Goal: Transaction & Acquisition: Subscribe to service/newsletter

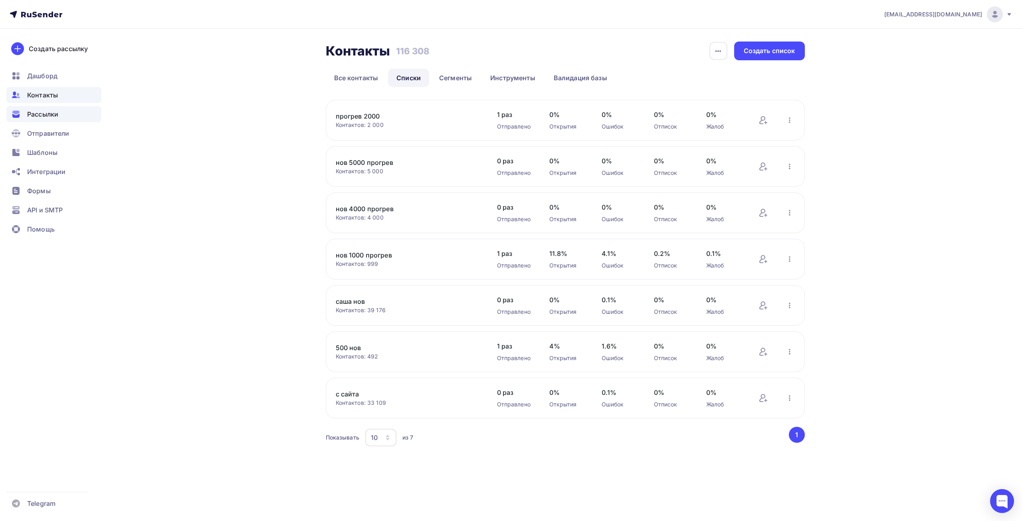
click at [32, 111] on span "Рассылки" at bounding box center [42, 114] width 31 height 10
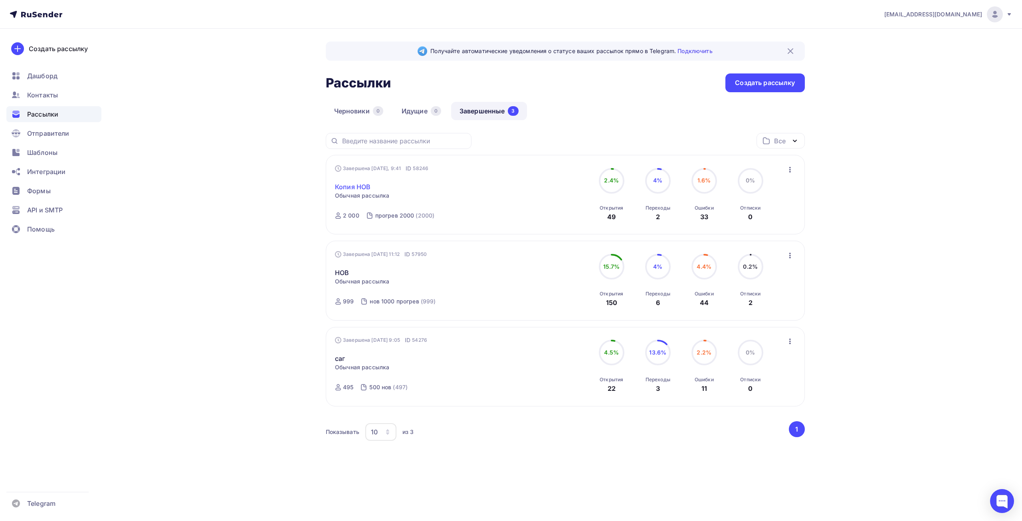
click at [353, 185] on link "Копия НОВ" at bounding box center [353, 187] width 36 height 10
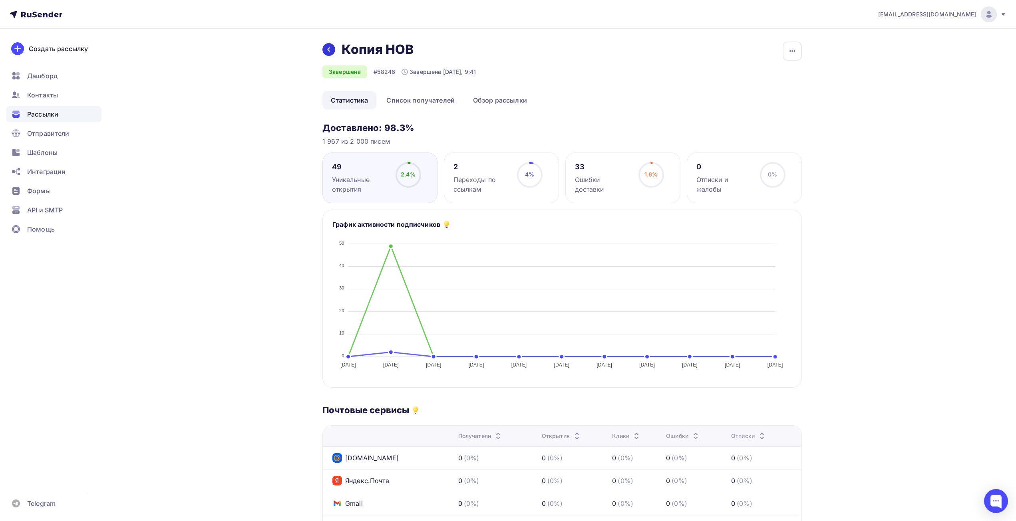
click at [330, 49] on icon at bounding box center [328, 49] width 6 height 6
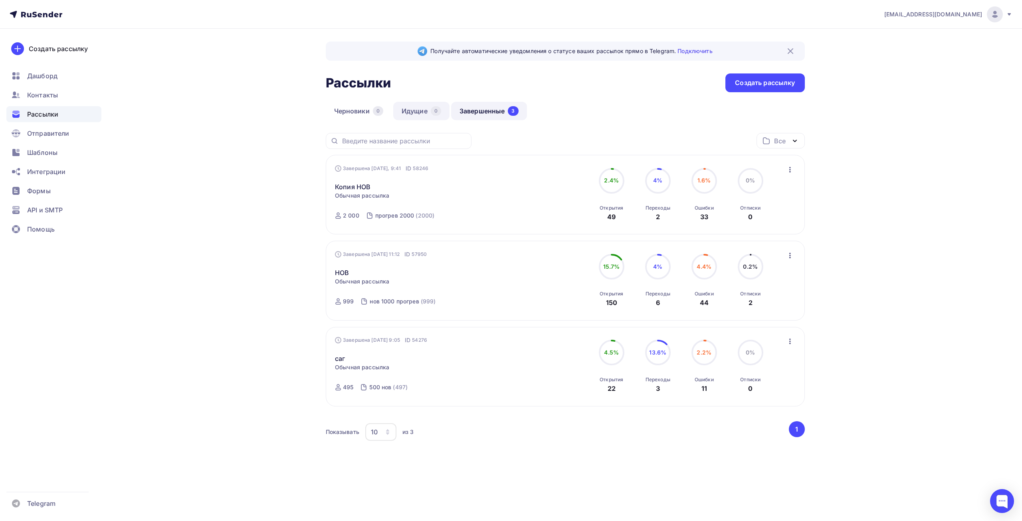
click at [426, 111] on link "Идущие 0" at bounding box center [421, 111] width 56 height 18
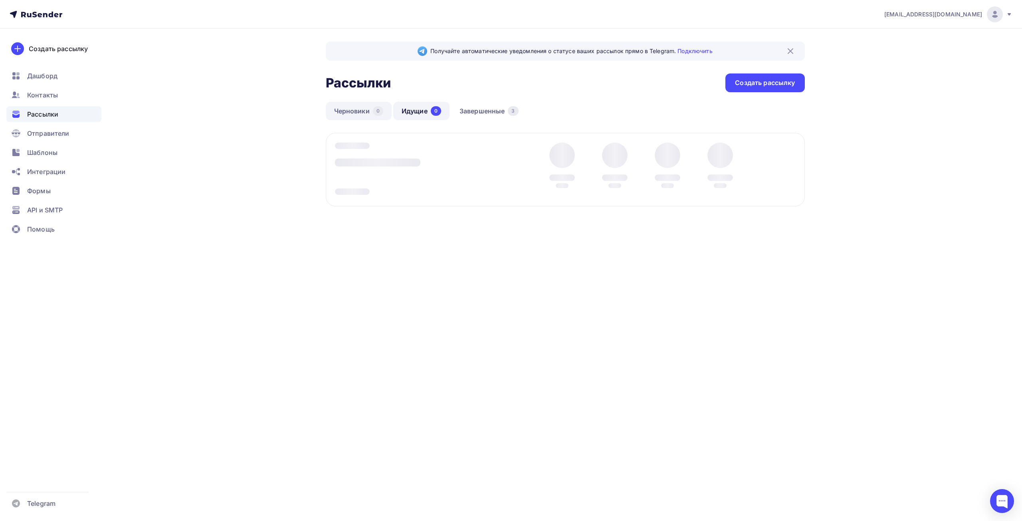
click at [355, 112] on link "Черновики 0" at bounding box center [359, 111] width 66 height 18
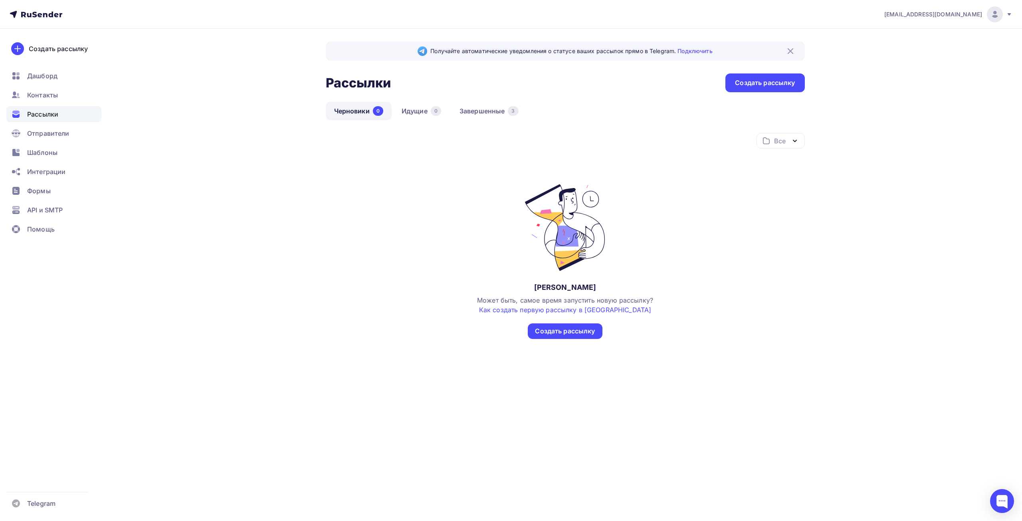
click at [53, 113] on span "Рассылки" at bounding box center [42, 114] width 31 height 10
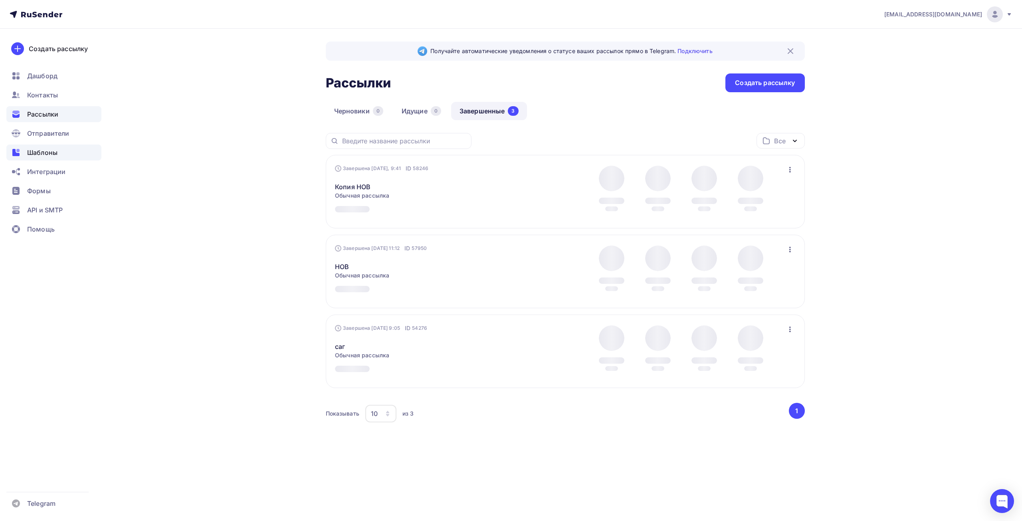
click at [49, 158] on div "Шаблоны" at bounding box center [53, 153] width 95 height 16
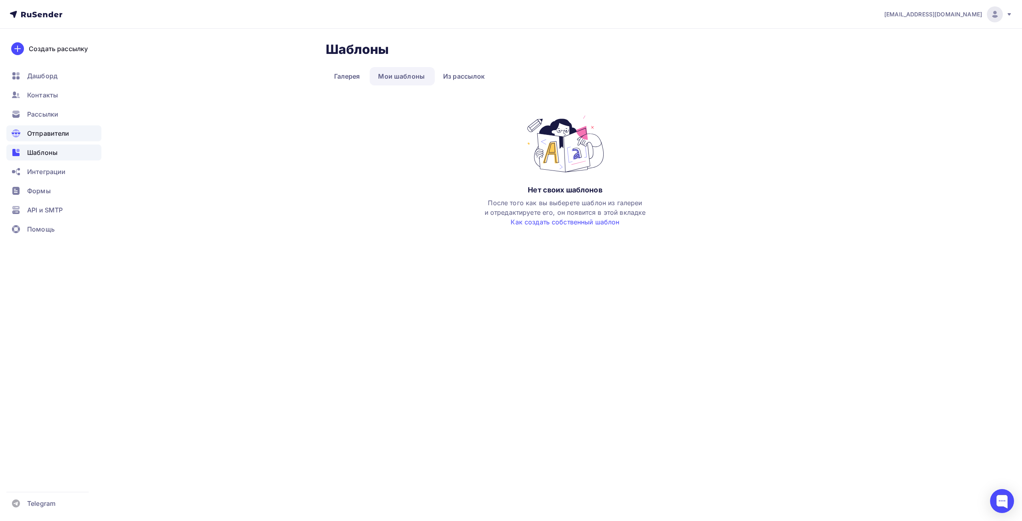
click at [49, 136] on span "Отправители" at bounding box center [48, 134] width 42 height 10
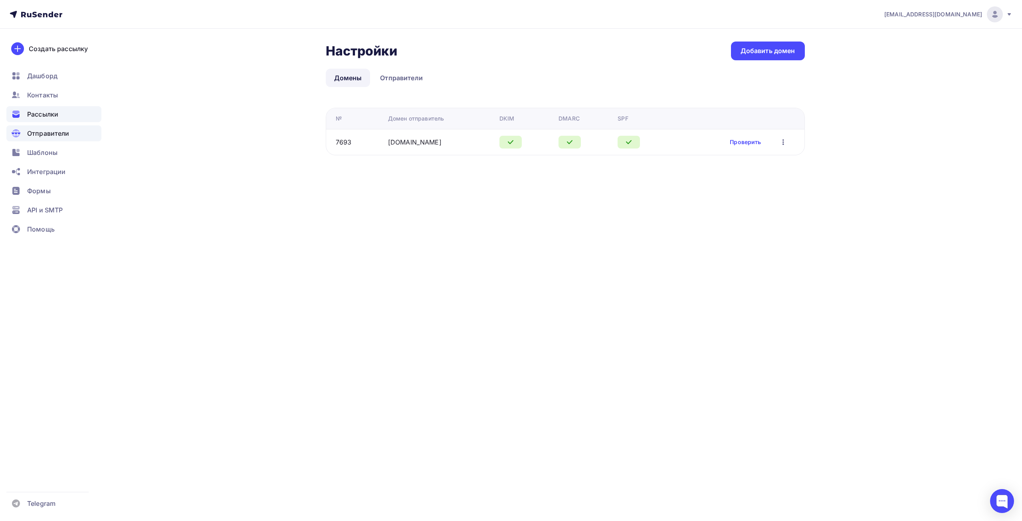
click at [44, 116] on span "Рассылки" at bounding box center [42, 114] width 31 height 10
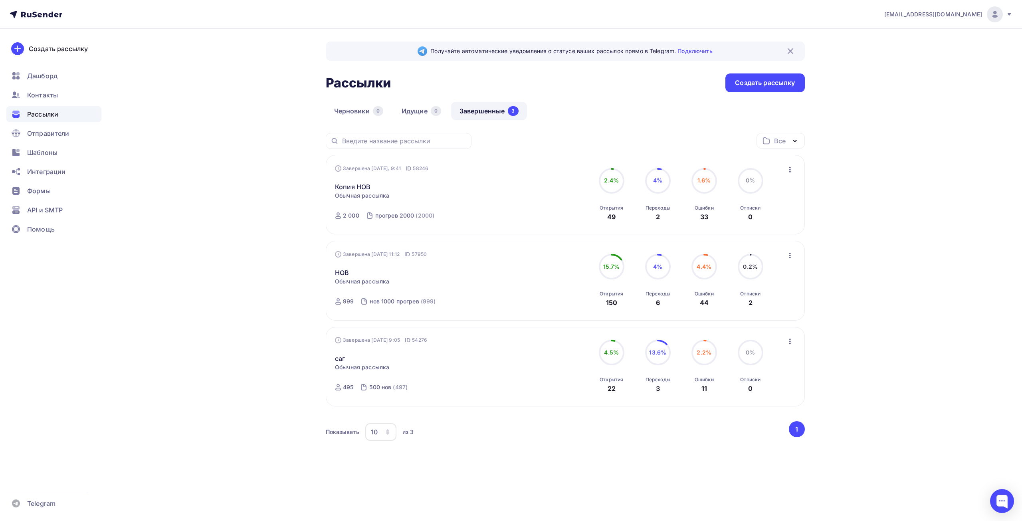
click at [791, 166] on icon "button" at bounding box center [791, 170] width 10 height 10
click at [776, 222] on div "Копировать в новую" at bounding box center [754, 223] width 82 height 10
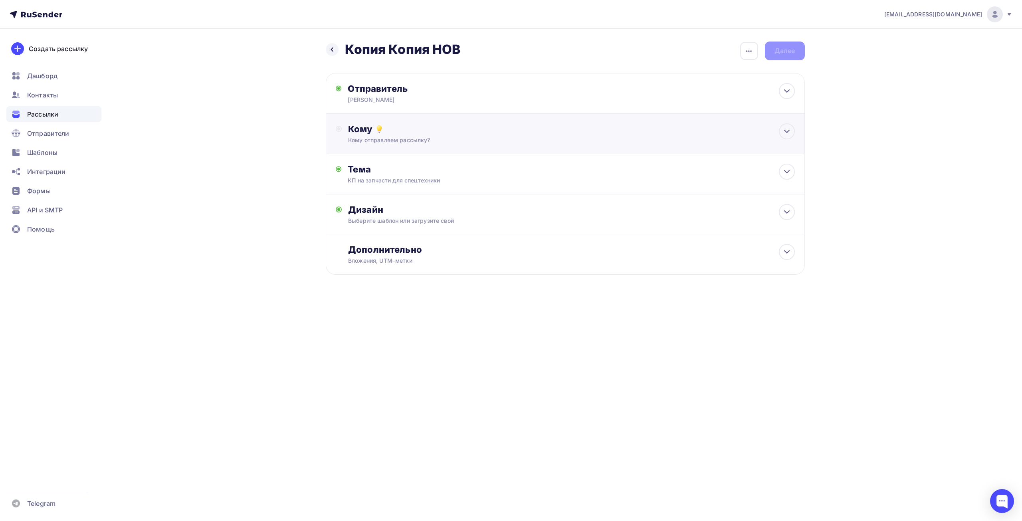
click at [472, 135] on div "Кому Кому отправляем рассылку? Списки получателей Выберите список Все списки id…" at bounding box center [571, 133] width 446 height 21
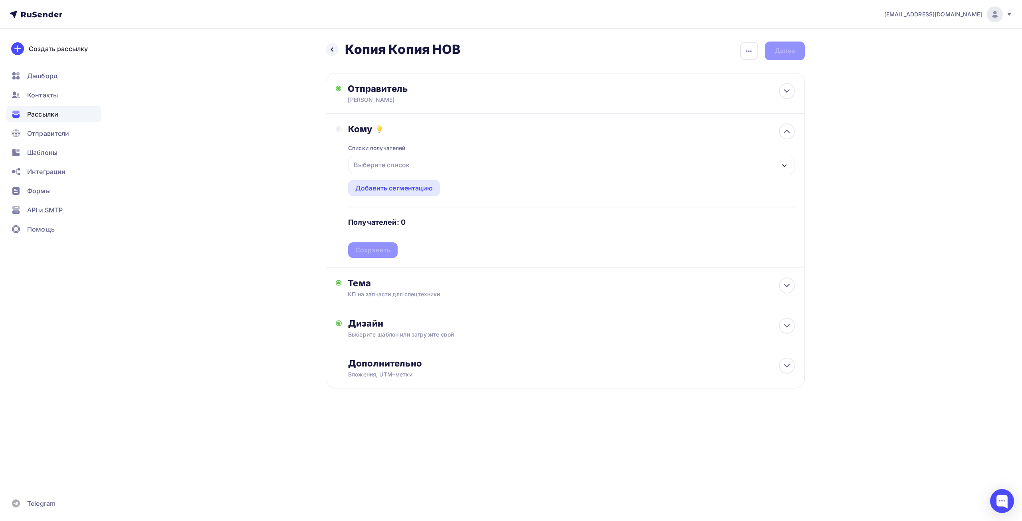
click at [423, 162] on div "Выберите список" at bounding box center [572, 165] width 446 height 18
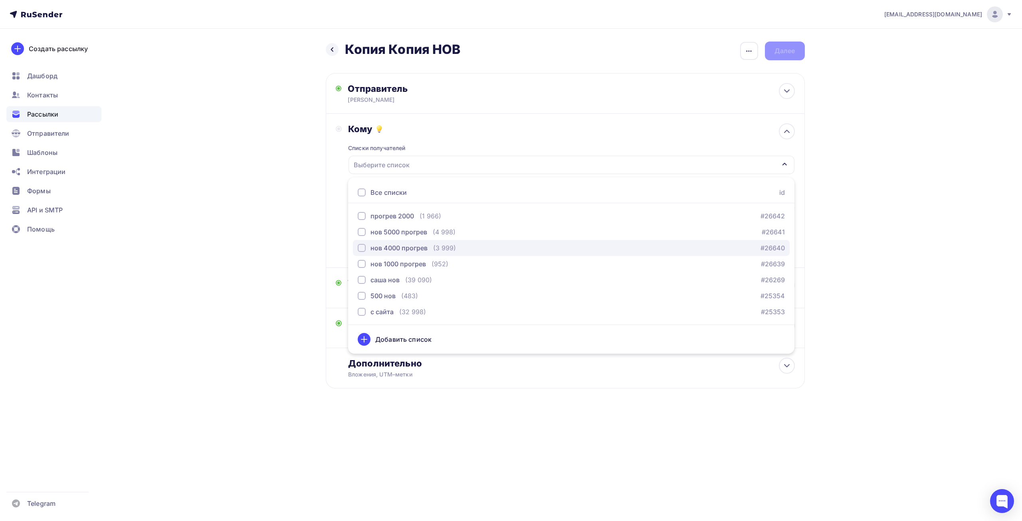
click at [411, 250] on div "нов 4000 прогрев" at bounding box center [399, 248] width 57 height 10
click at [844, 128] on div "[EMAIL_ADDRESS][DOMAIN_NAME] Аккаунт Тарифы Выйти Создать рассылку [GEOGRAPHIC_…" at bounding box center [511, 220] width 1022 height 440
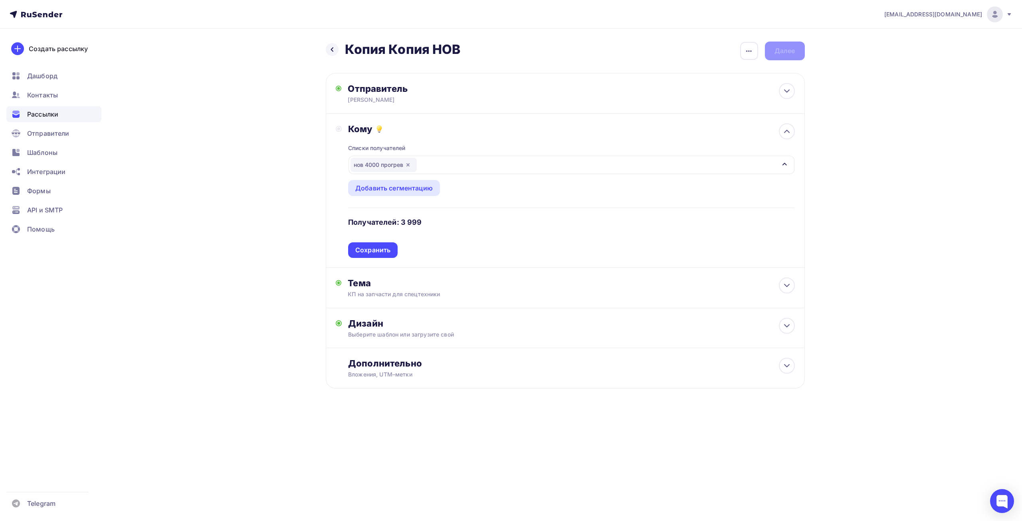
click at [512, 188] on div "Списки получателей нов 4000 прогрев Все списки id прогрев 2000 (1 966) #26642 н…" at bounding box center [571, 196] width 446 height 123
click at [372, 250] on div "Сохранить" at bounding box center [372, 250] width 35 height 9
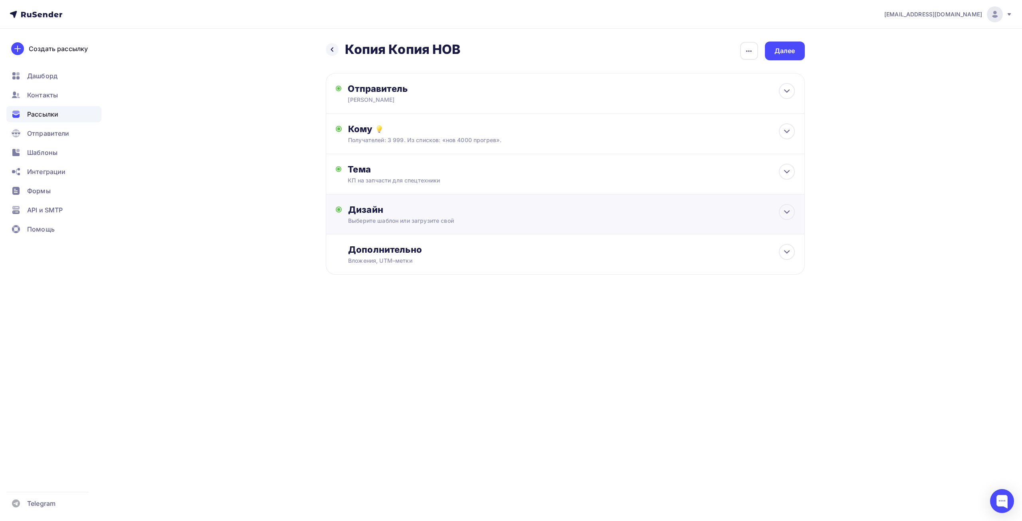
click at [396, 215] on div "Дизайн Выберите шаблон или загрузите свой Размер письма: 122 Kb Заменить шаблон…" at bounding box center [571, 214] width 446 height 21
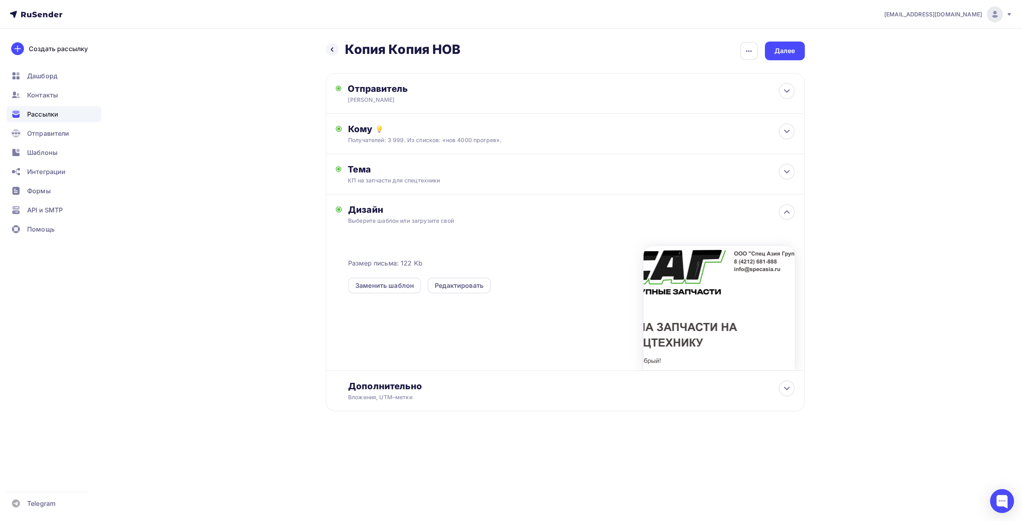
click at [688, 293] on div at bounding box center [719, 308] width 151 height 125
click at [462, 282] on div "Редактировать" at bounding box center [459, 286] width 49 height 10
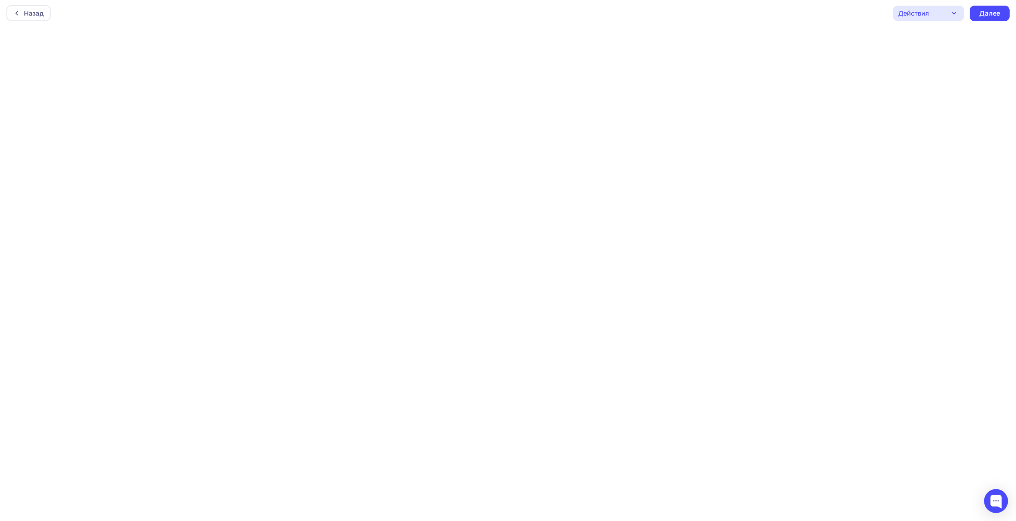
scroll to position [2, 0]
click at [22, 15] on div at bounding box center [19, 12] width 10 height 6
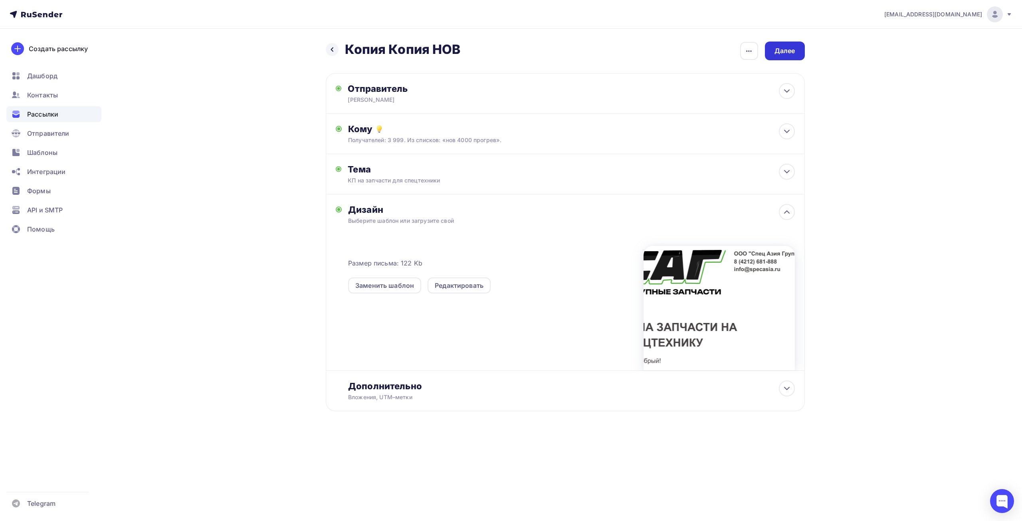
click at [786, 54] on div "Далее" at bounding box center [785, 50] width 21 height 9
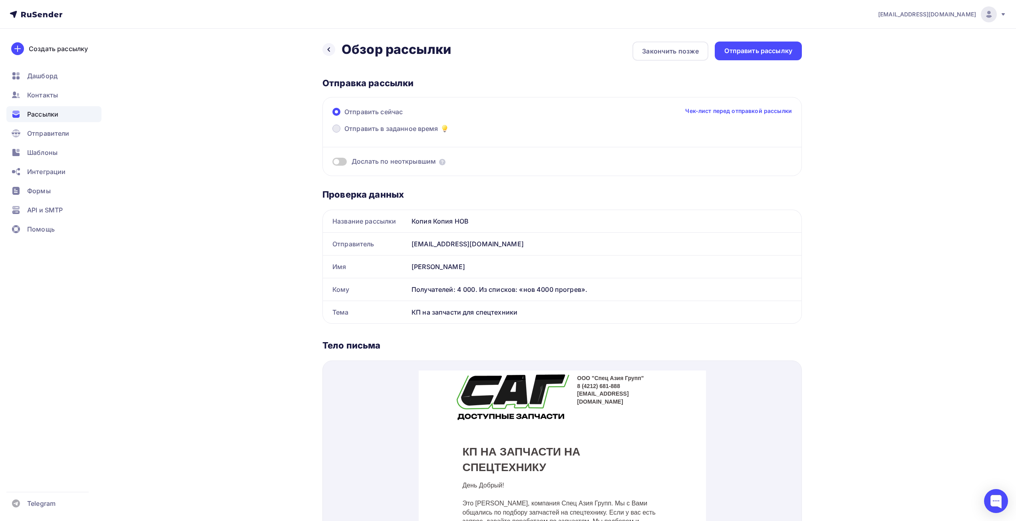
click at [412, 125] on span "Отправить в заданное время" at bounding box center [391, 129] width 94 height 10
click at [344, 133] on input "Отправить в заданное время" at bounding box center [344, 133] width 0 height 0
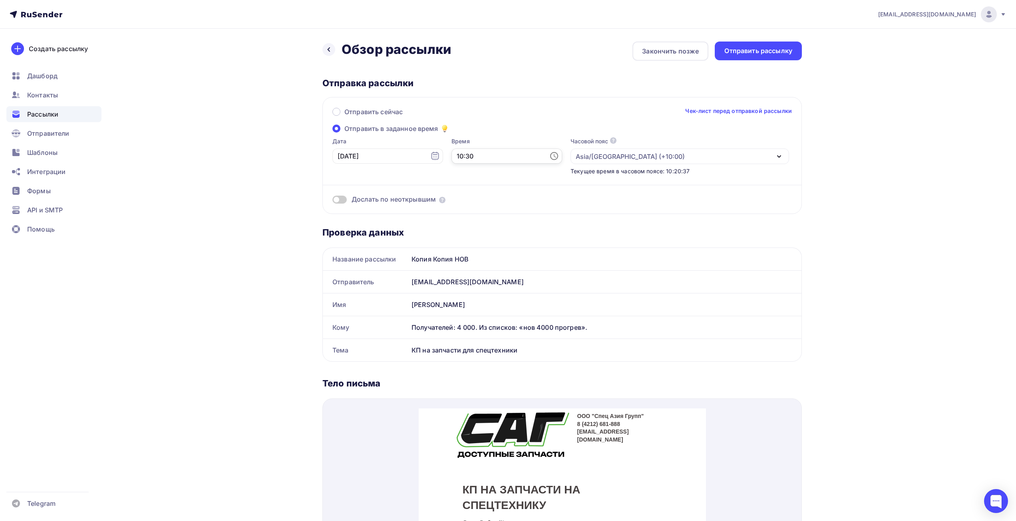
click at [471, 156] on input "10:30" at bounding box center [506, 156] width 111 height 15
click at [462, 238] on li "09" at bounding box center [463, 238] width 42 height 13
click at [381, 153] on input "[DATE]" at bounding box center [387, 156] width 111 height 15
click at [360, 224] on div "9" at bounding box center [356, 225] width 13 height 7
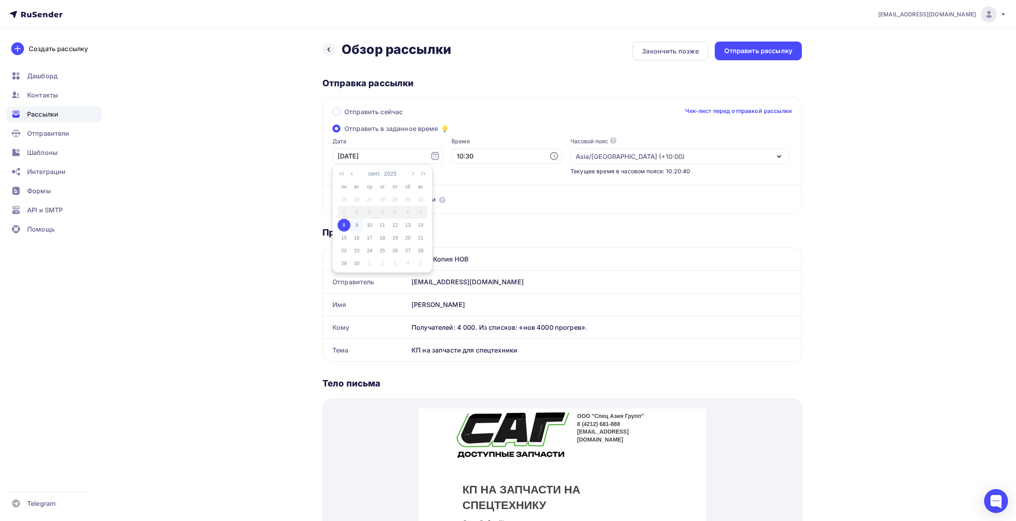
type input "[DATE]"
click at [464, 150] on input "10:30" at bounding box center [506, 156] width 111 height 15
click at [462, 198] on li "09" at bounding box center [463, 198] width 42 height 13
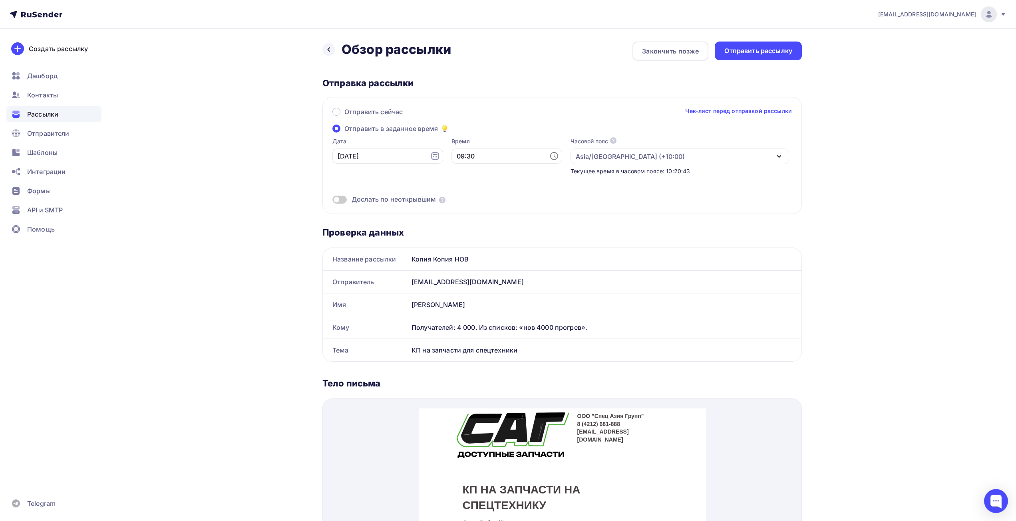
click at [355, 183] on div "Дослать по неоткрывшим" at bounding box center [561, 189] width 459 height 29
click at [498, 158] on input "09:30" at bounding box center [506, 156] width 111 height 15
click at [458, 181] on li "10" at bounding box center [463, 183] width 42 height 13
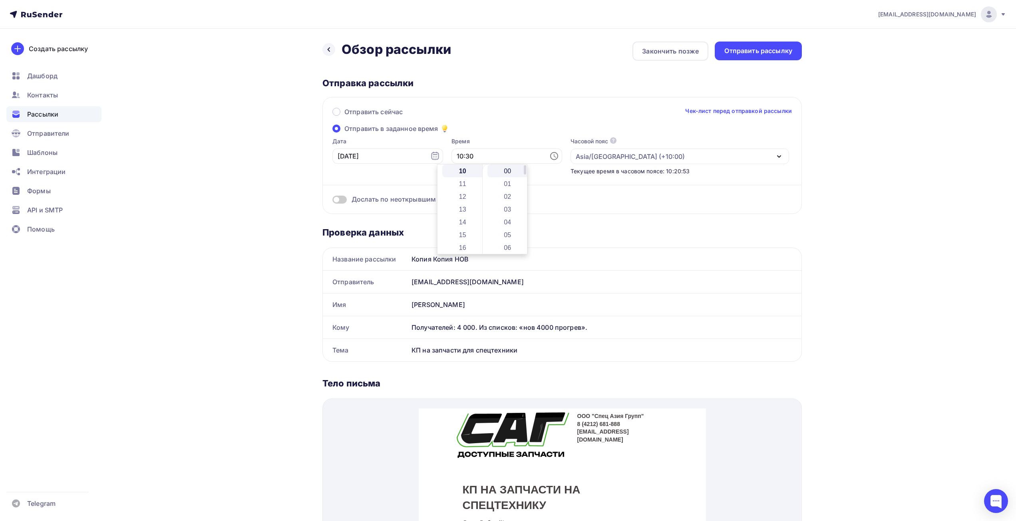
click at [508, 174] on li "00" at bounding box center [508, 171] width 42 height 13
type input "10:00"
click at [377, 185] on div at bounding box center [562, 185] width 478 height 0
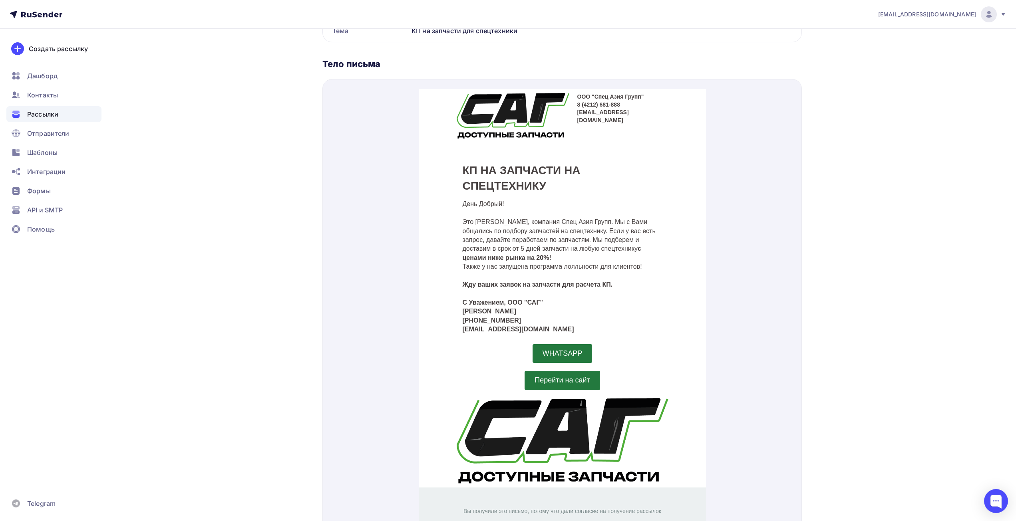
click at [528, 41] on div "КП на запчасти для спецтехники" at bounding box center [604, 31] width 393 height 22
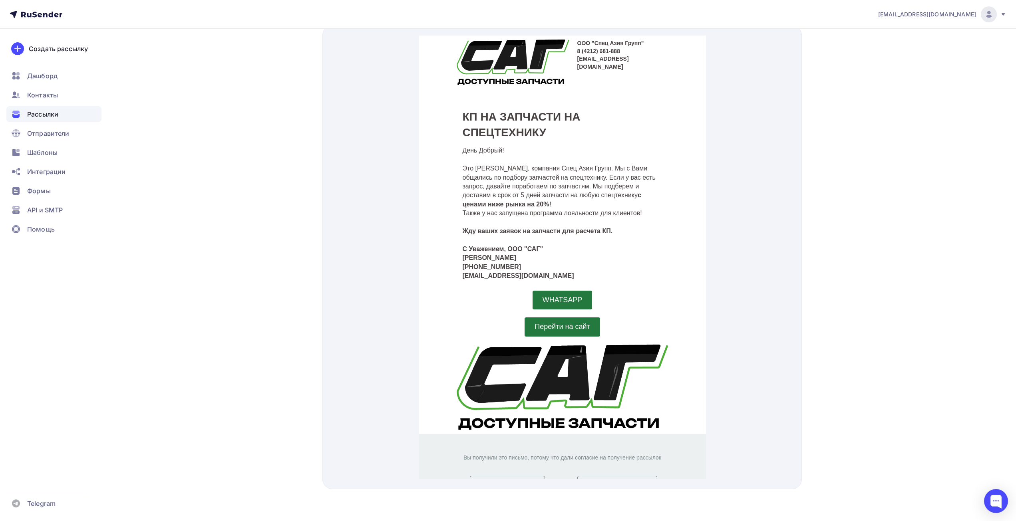
click at [903, 178] on div "[EMAIL_ADDRESS][DOMAIN_NAME] Аккаунт Тарифы Выйти Создать рассылку [GEOGRAPHIC_…" at bounding box center [508, 74] width 1016 height 894
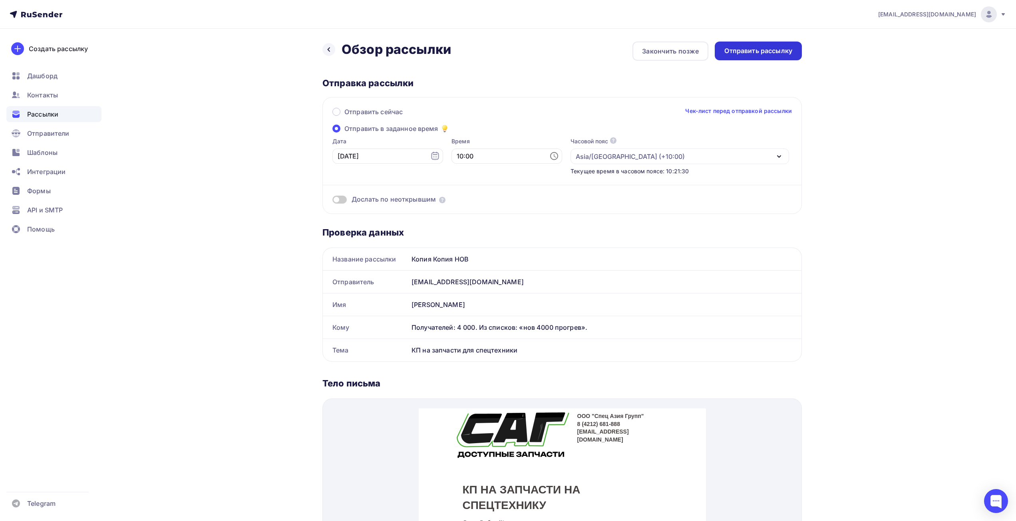
click at [739, 53] on div "Отправить рассылку" at bounding box center [758, 50] width 68 height 9
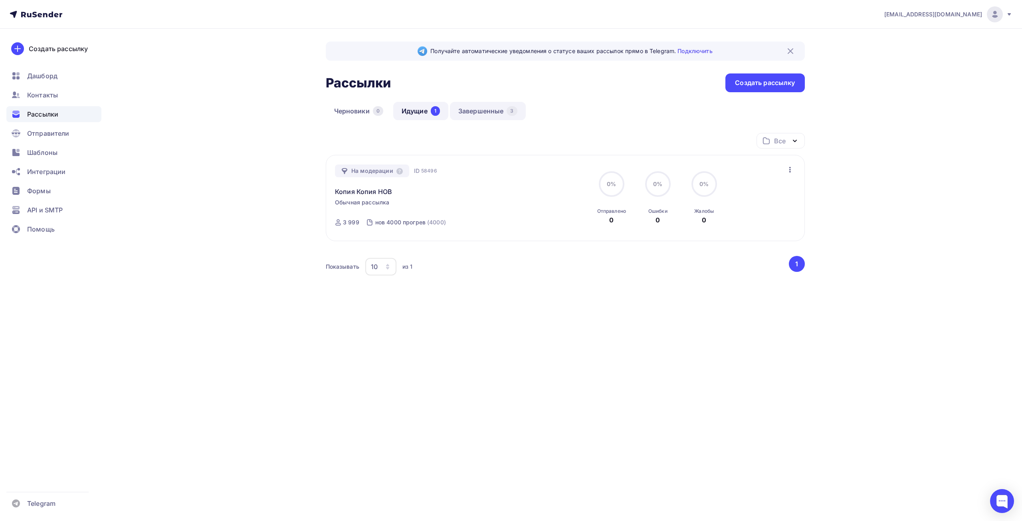
click at [480, 117] on link "Завершенные 3" at bounding box center [488, 111] width 76 height 18
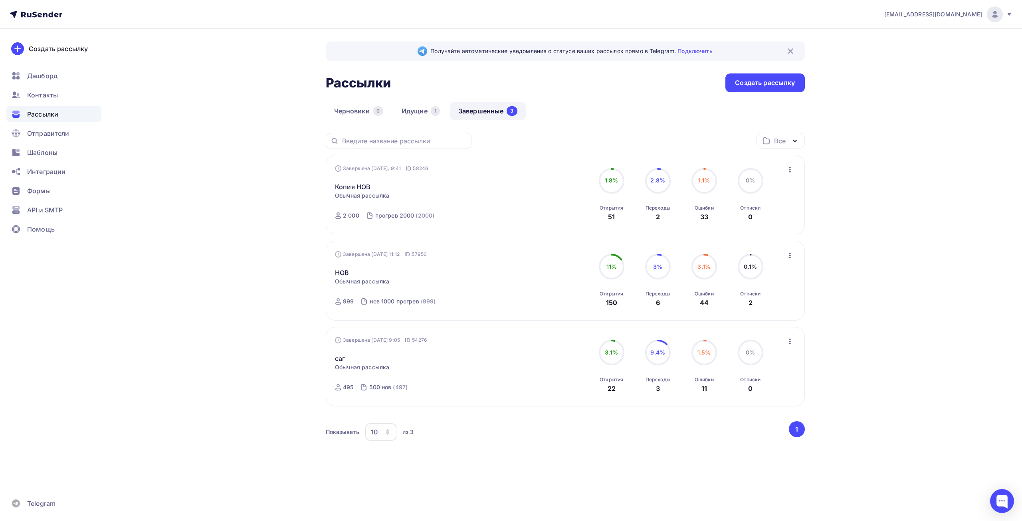
click at [790, 170] on icon "button" at bounding box center [791, 170] width 2 height 6
click at [760, 221] on div "Копировать в новую" at bounding box center [754, 223] width 82 height 10
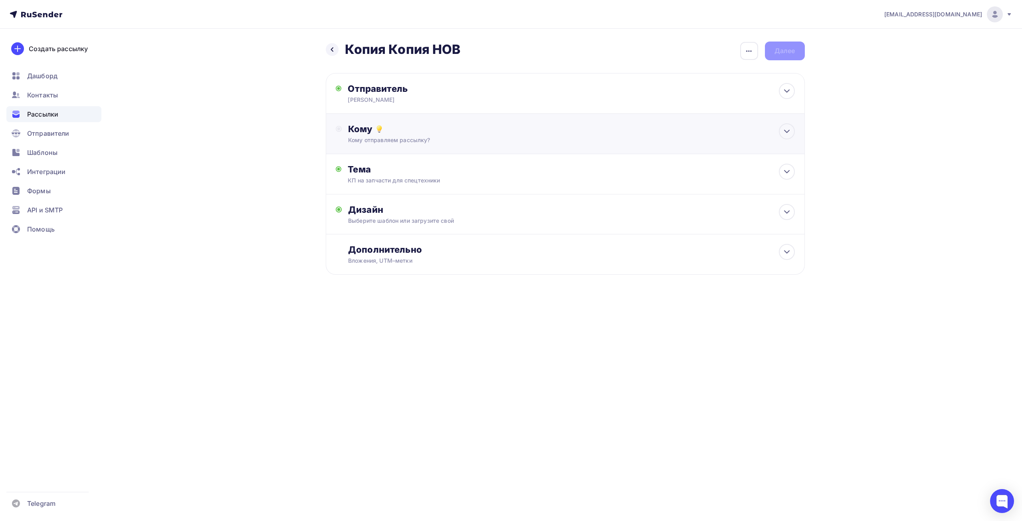
click at [542, 134] on div "Кому" at bounding box center [571, 128] width 446 height 11
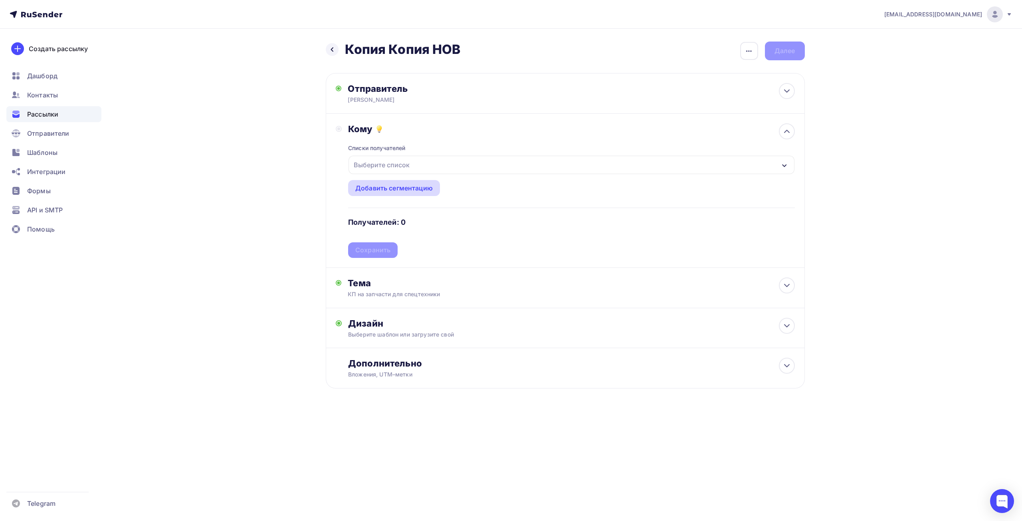
click at [398, 185] on div "Добавить сегментацию" at bounding box center [393, 188] width 77 height 10
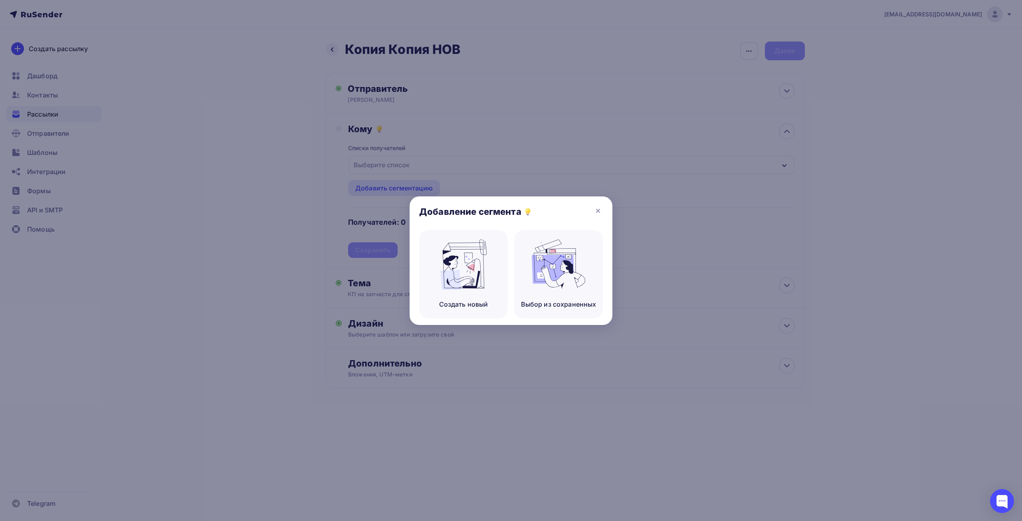
click at [426, 167] on div at bounding box center [511, 260] width 1022 height 521
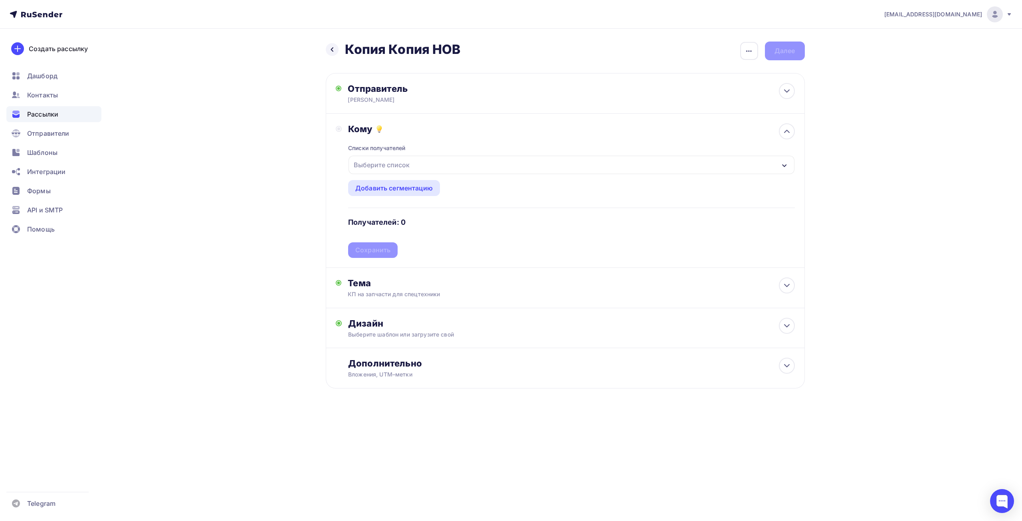
click at [421, 161] on div at bounding box center [511, 260] width 1022 height 521
click at [418, 164] on div "Выберите список" at bounding box center [572, 165] width 446 height 18
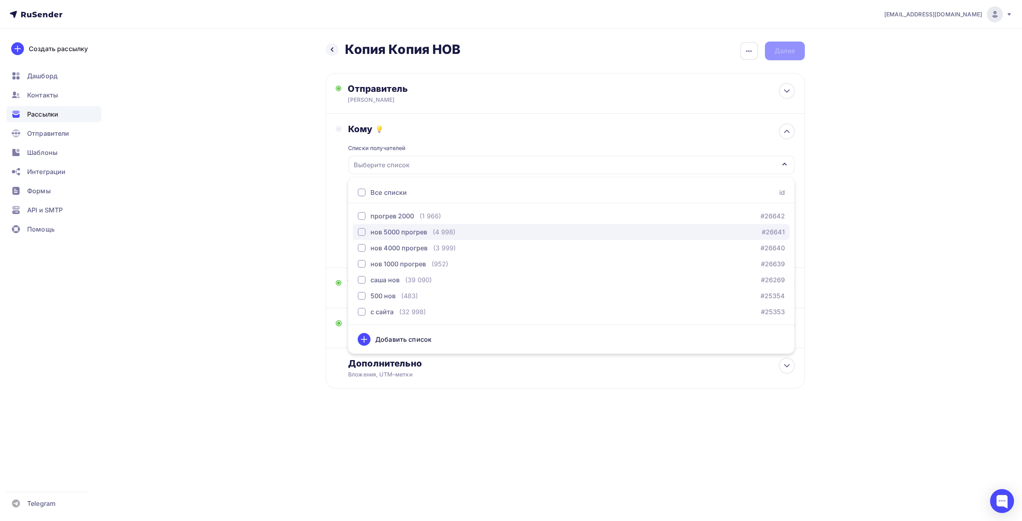
click at [413, 229] on div "нов 5000 прогрев" at bounding box center [399, 232] width 57 height 10
click at [298, 216] on div "Назад Копия Копия НОВ Копия Копия НОВ Закончить позже Переименовать рассылку Уд…" at bounding box center [511, 234] width 655 height 411
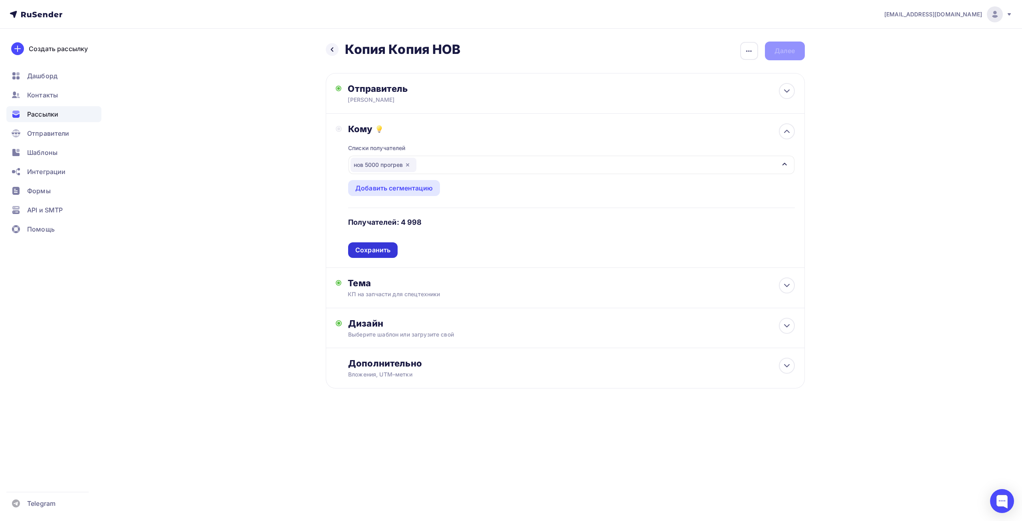
click at [379, 255] on div "Сохранить" at bounding box center [373, 250] width 50 height 16
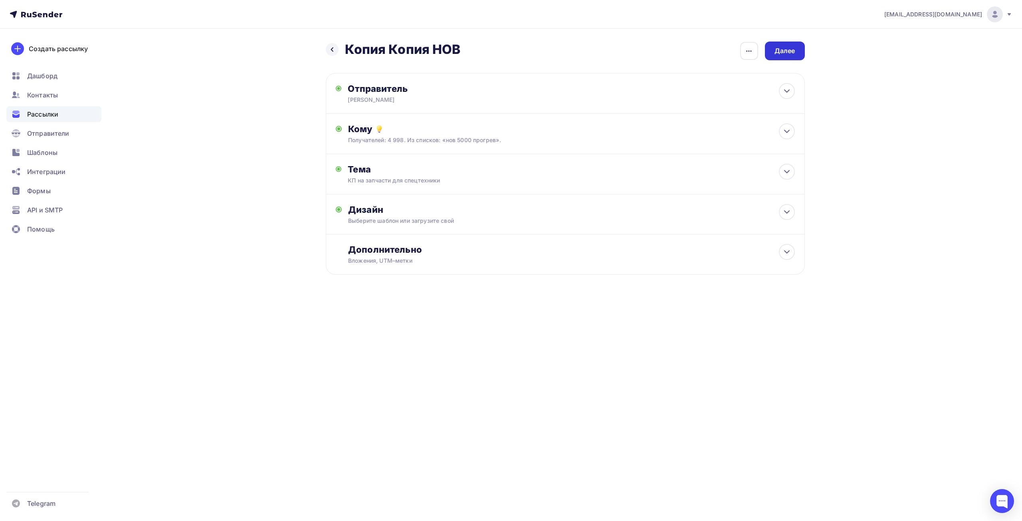
click at [776, 50] on div "Далее" at bounding box center [785, 50] width 21 height 9
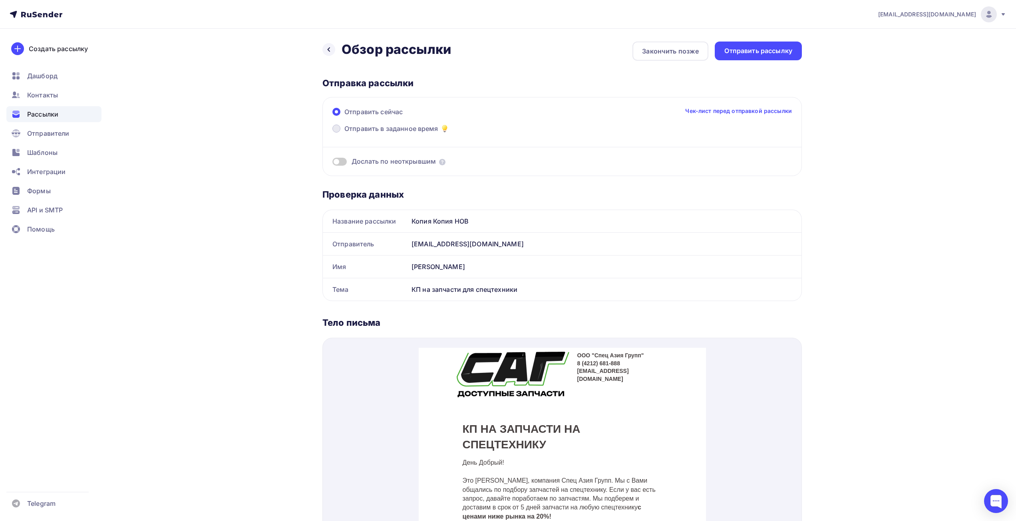
click at [363, 129] on span "Отправить в заданное время" at bounding box center [391, 129] width 94 height 10
click at [344, 133] on input "Отправить в заданное время" at bounding box center [344, 133] width 0 height 0
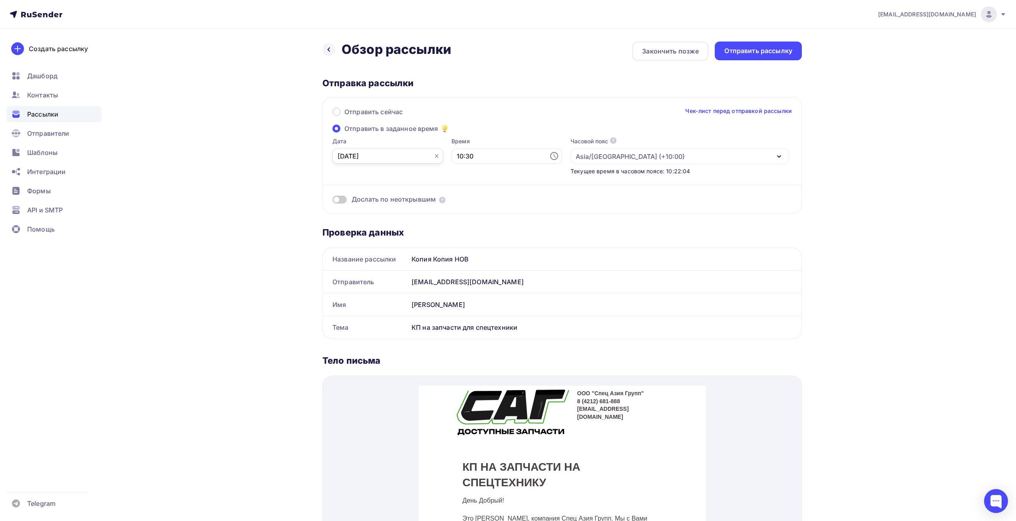
click at [366, 153] on input "[DATE]" at bounding box center [387, 156] width 111 height 15
click at [369, 224] on div "10" at bounding box center [369, 225] width 13 height 7
type input "[DATE]"
click at [466, 160] on input "10:30" at bounding box center [506, 156] width 111 height 15
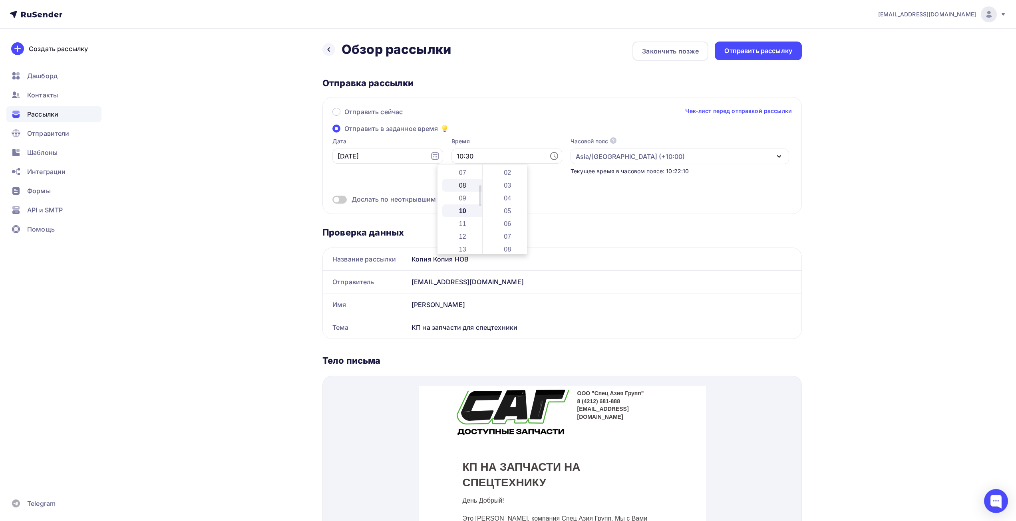
click at [464, 189] on li "08" at bounding box center [463, 185] width 42 height 13
click at [465, 181] on li "09" at bounding box center [463, 183] width 42 height 13
type input "09:30"
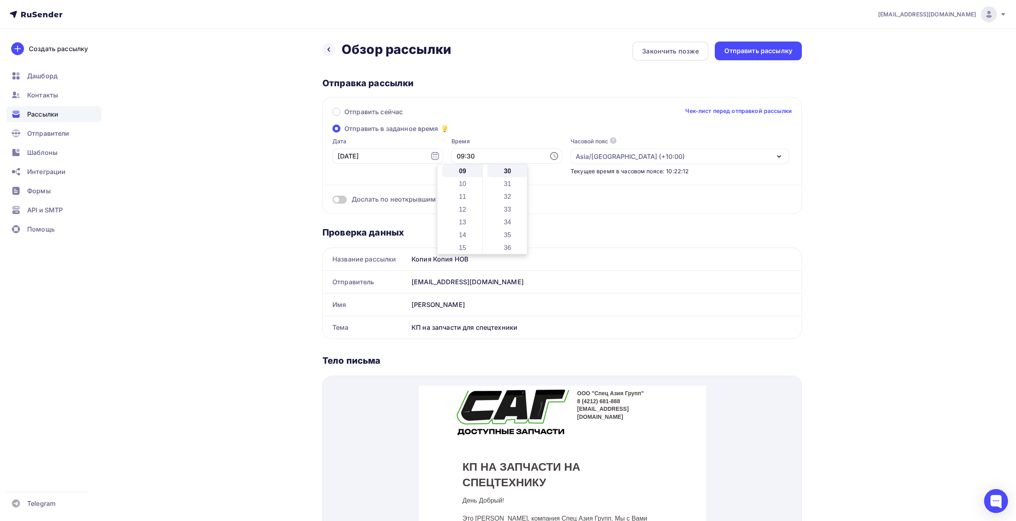
click at [783, 211] on div "Отправить сейчас Чек-лист перед отправкой рассылки Отправить в заданное время Д…" at bounding box center [561, 155] width 479 height 117
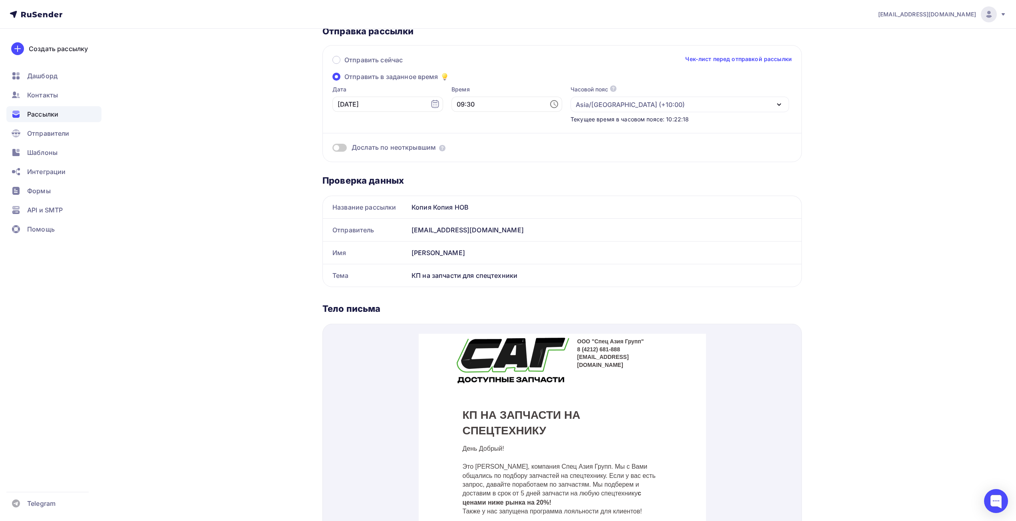
scroll to position [0, 0]
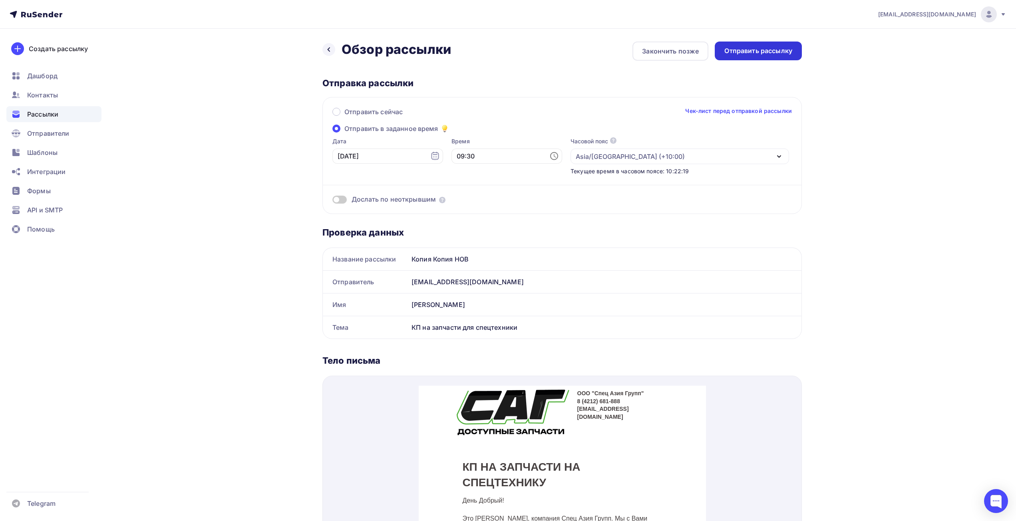
click at [741, 52] on div "Отправить рассылку" at bounding box center [758, 50] width 68 height 9
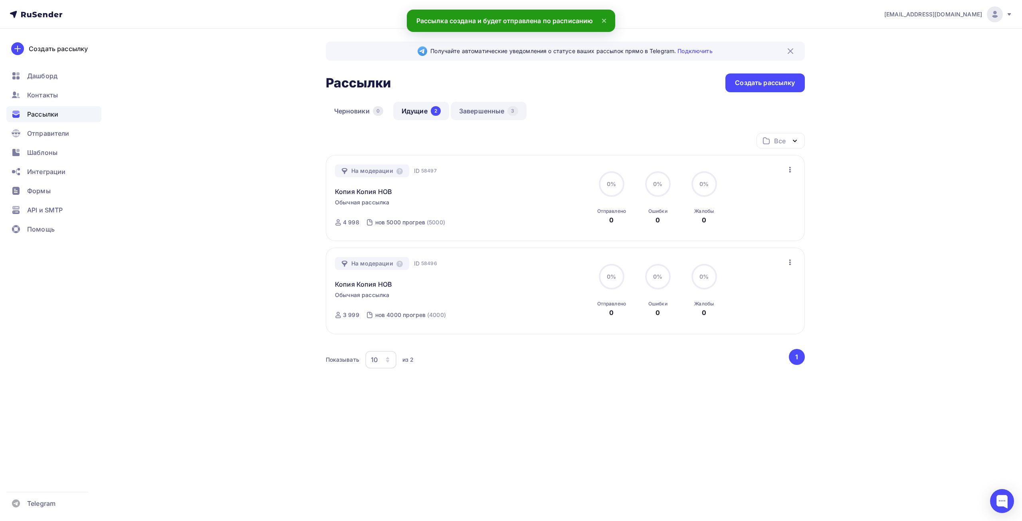
click at [482, 112] on link "Завершенные 3" at bounding box center [489, 111] width 76 height 18
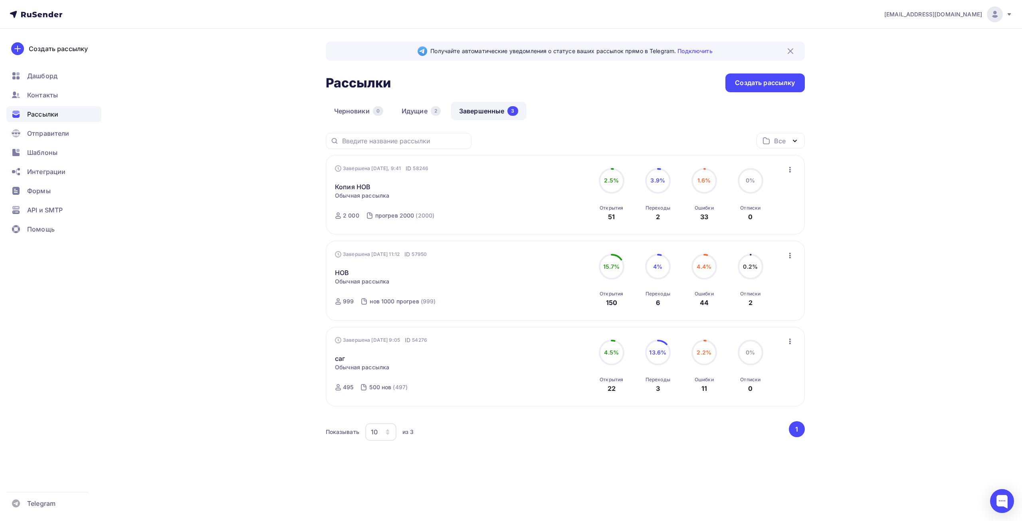
click at [749, 178] on span "0%" at bounding box center [750, 180] width 9 height 7
click at [358, 183] on link "Копия НОВ" at bounding box center [353, 187] width 36 height 10
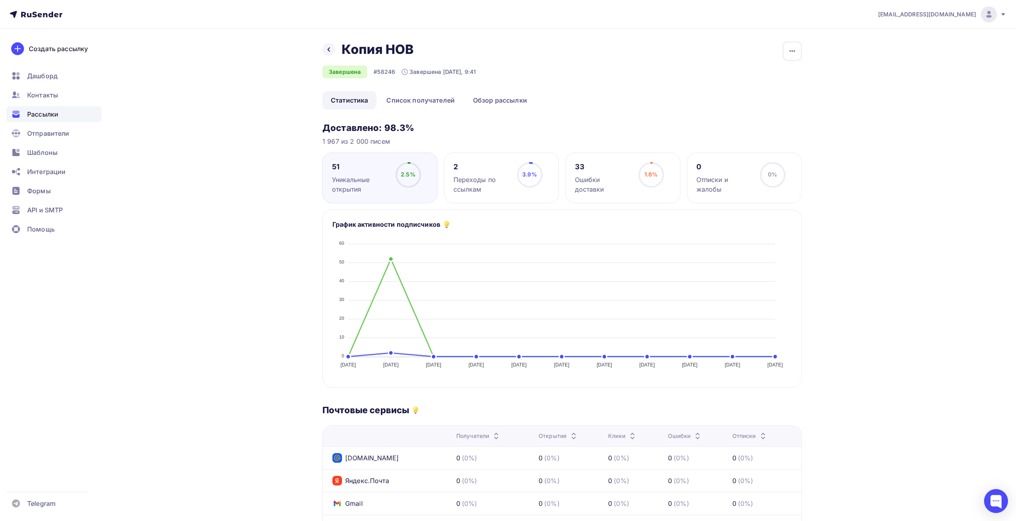
click at [606, 181] on div "Ошибки доставки" at bounding box center [603, 184] width 56 height 19
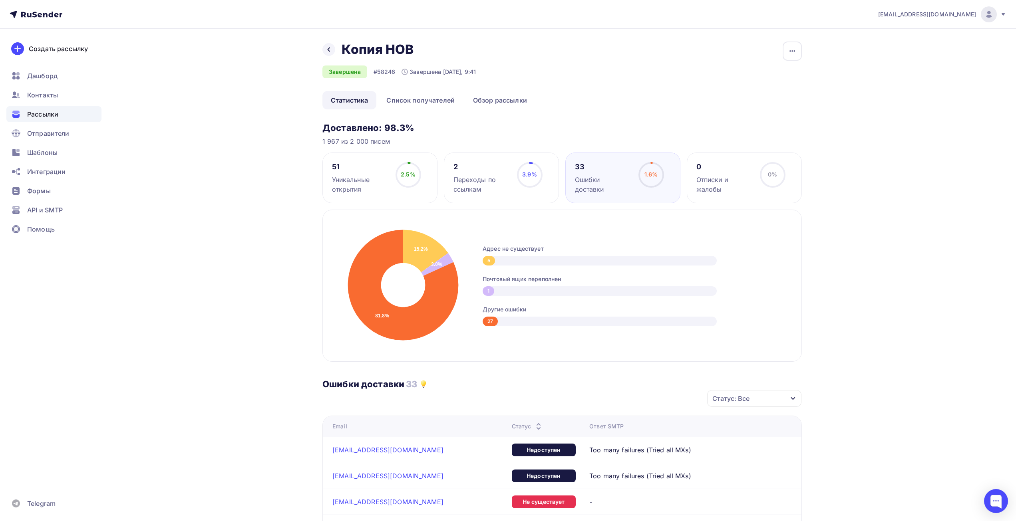
click at [500, 187] on div "Переходы по ссылкам" at bounding box center [481, 184] width 56 height 19
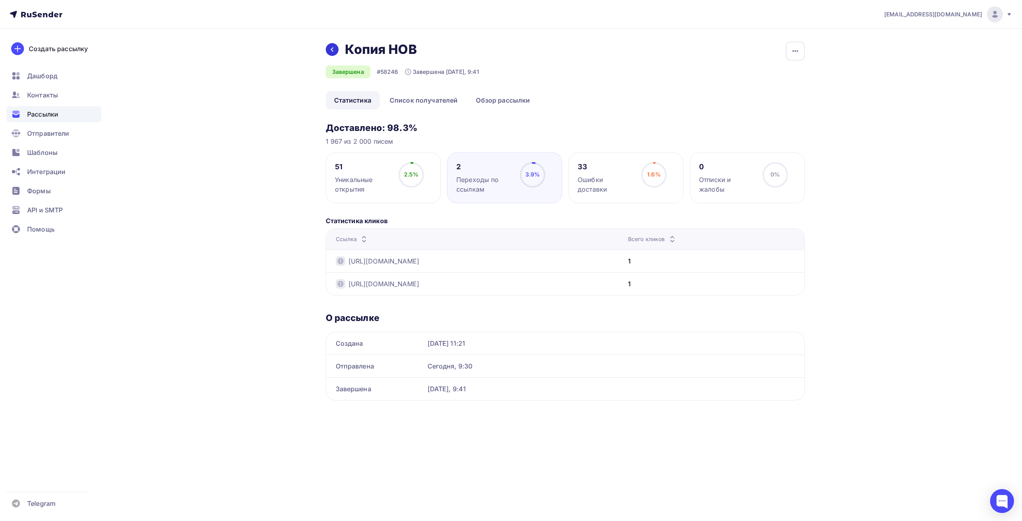
click at [336, 46] on div at bounding box center [332, 49] width 13 height 13
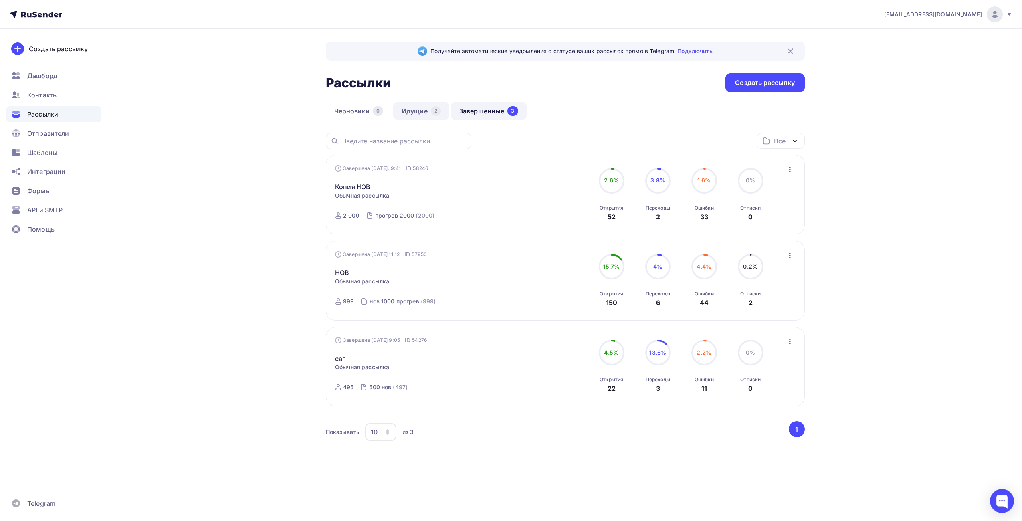
click at [402, 108] on link "Идущие 2" at bounding box center [421, 111] width 56 height 18
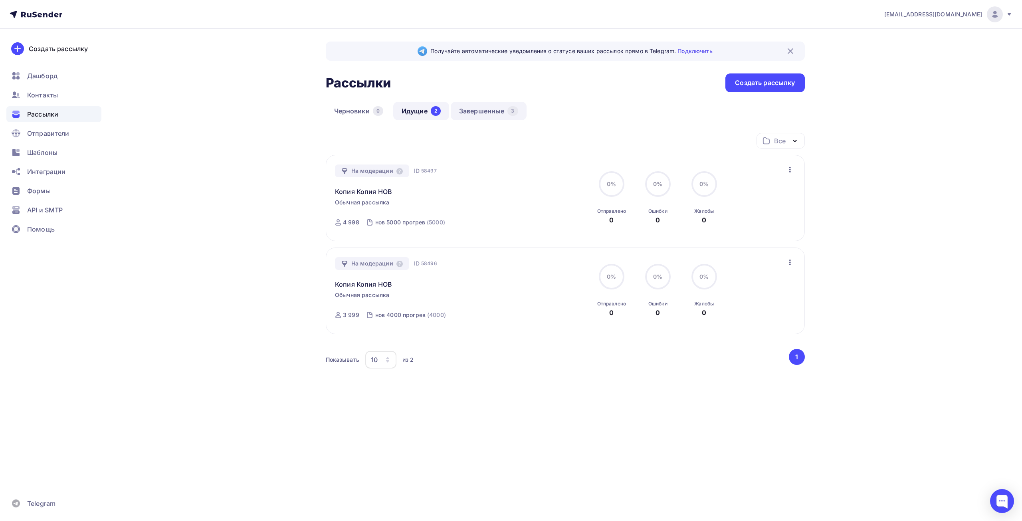
click at [471, 109] on link "Завершенные 3" at bounding box center [489, 111] width 76 height 18
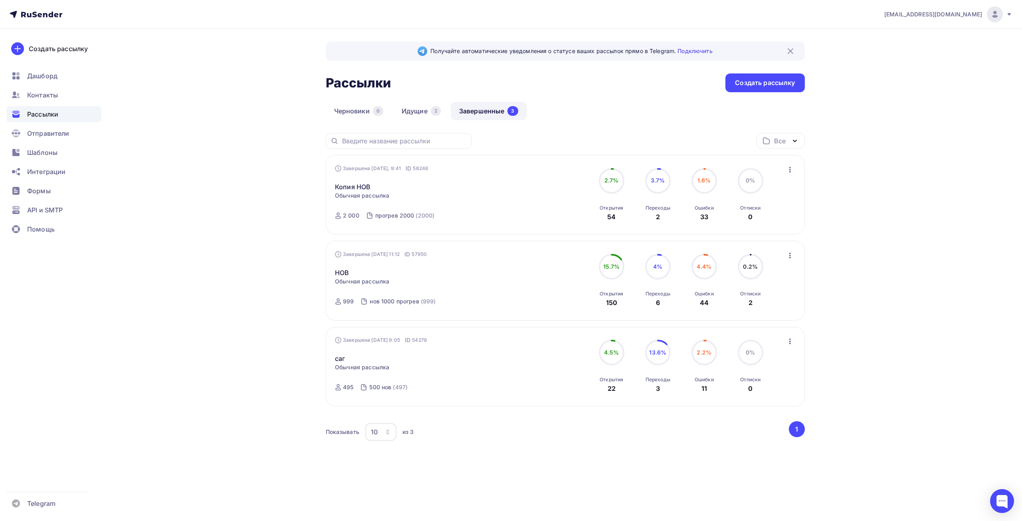
click at [218, 91] on div "Получайте автоматические уведомления о статусе ваших рассылок прямо в Telegram.…" at bounding box center [511, 266] width 655 height 474
